Goal: Task Accomplishment & Management: Manage account settings

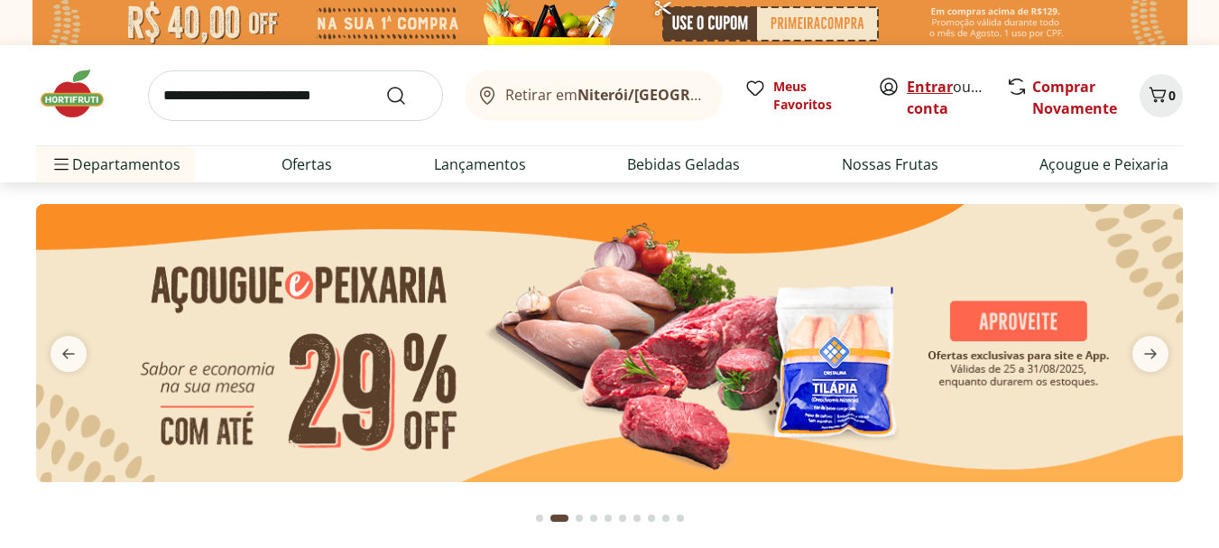
click at [944, 83] on link "Entrar" at bounding box center [930, 87] width 46 height 20
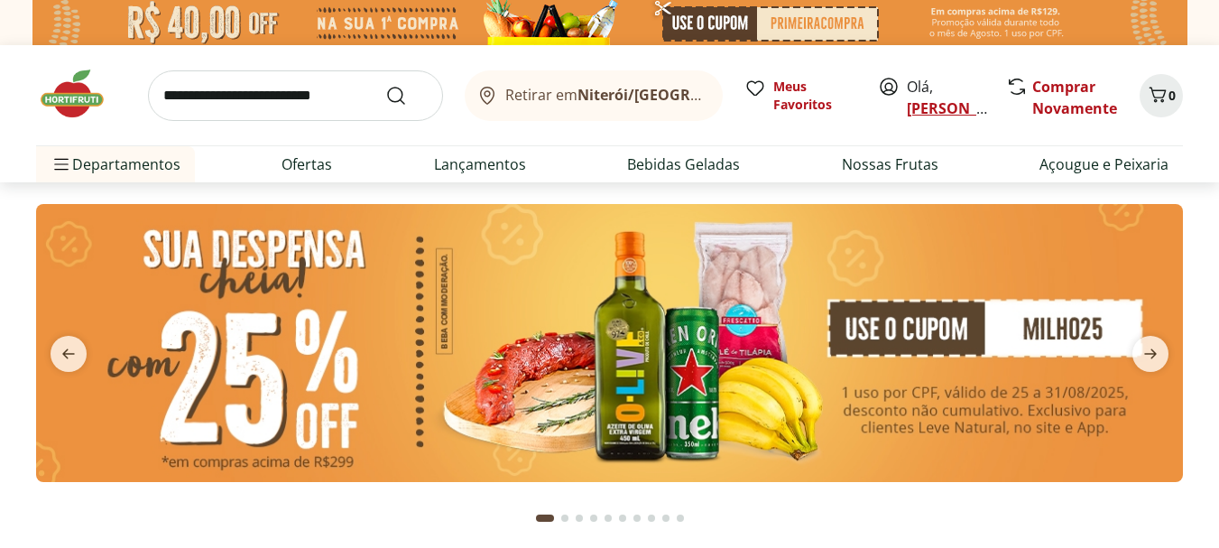
click at [947, 100] on link "[PERSON_NAME]" at bounding box center [965, 108] width 117 height 20
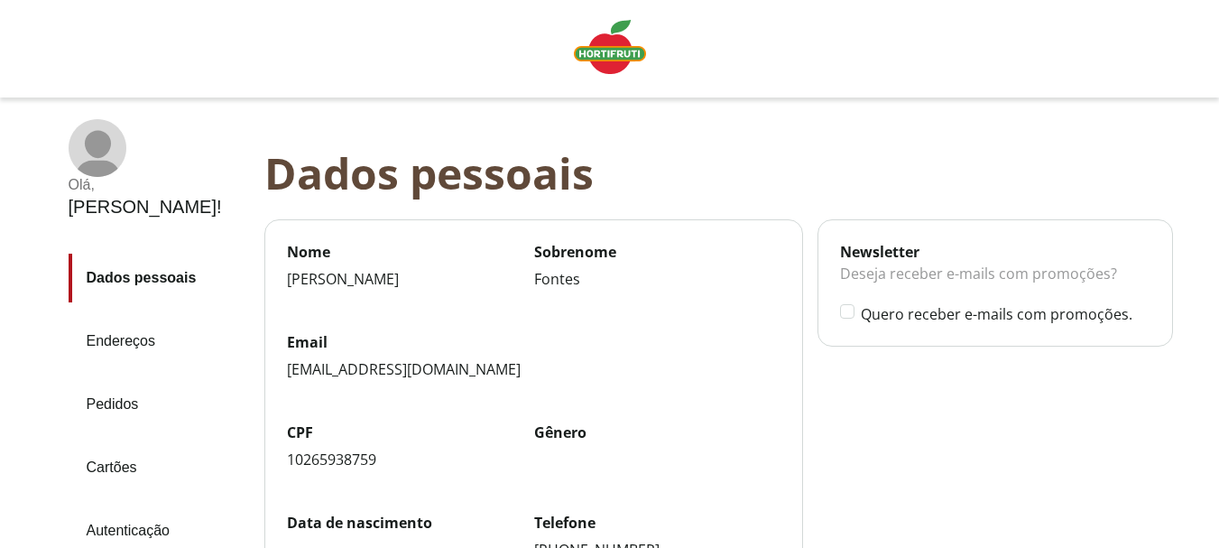
scroll to position [180, 0]
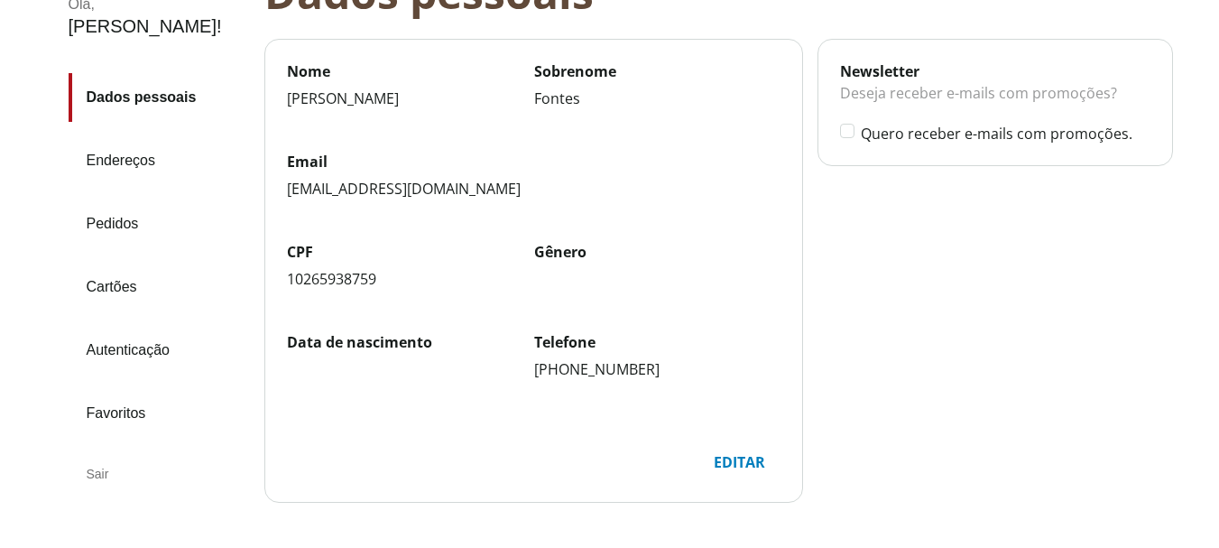
click at [117, 199] on link "Pedidos" at bounding box center [159, 223] width 181 height 49
